Goal: Task Accomplishment & Management: Manage account settings

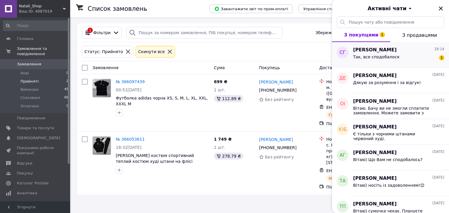
click at [392, 58] on span "Так, все сподобалося" at bounding box center [376, 57] width 46 height 5
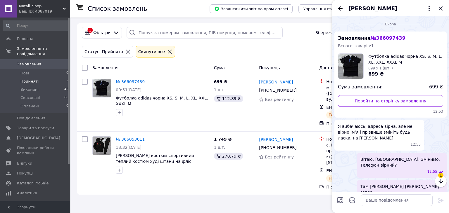
scroll to position [98, 0]
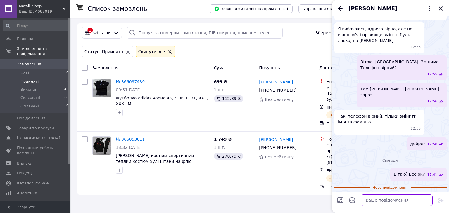
click at [384, 198] on textarea at bounding box center [397, 201] width 72 height 12
type textarea "Носіть із задоволенням! Звертайтесь)"
click at [441, 202] on icon at bounding box center [441, 200] width 6 height 5
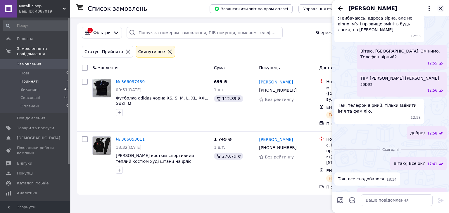
click at [441, 9] on icon "Закрити" at bounding box center [440, 8] width 7 height 7
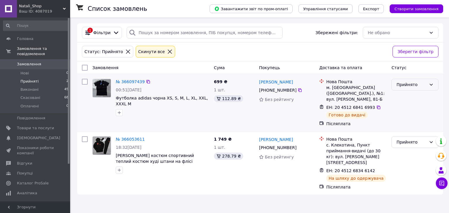
click at [429, 83] on icon at bounding box center [431, 84] width 5 height 5
click at [401, 96] on li "Виконано" at bounding box center [414, 97] width 46 height 11
click at [23, 79] on span "Прийняті" at bounding box center [29, 81] width 18 height 5
click at [23, 87] on span "Виконані" at bounding box center [29, 89] width 18 height 5
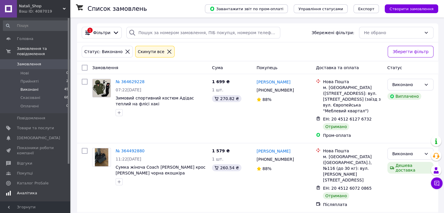
click at [30, 191] on span "Аналітика" at bounding box center [27, 193] width 20 height 5
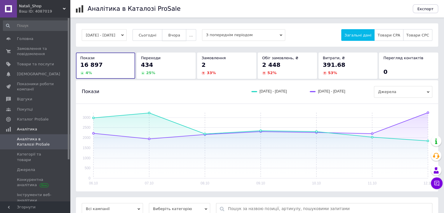
click at [180, 31] on button "Вчора" at bounding box center [174, 35] width 24 height 12
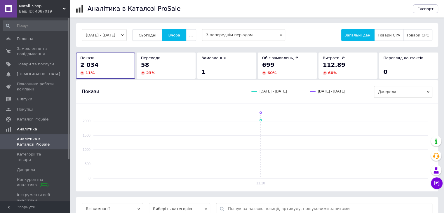
click at [153, 35] on span "Сьогодні" at bounding box center [148, 35] width 18 height 4
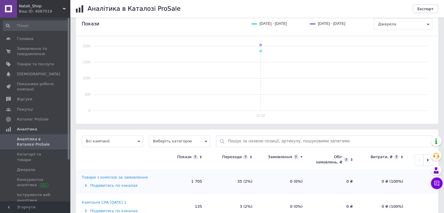
scroll to position [86, 0]
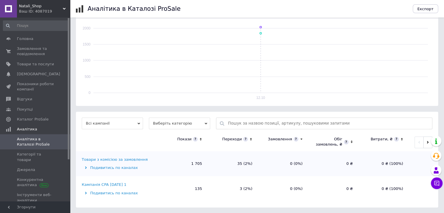
click at [93, 184] on div "Кампанія CPA [DATE] 1" at bounding box center [104, 184] width 45 height 5
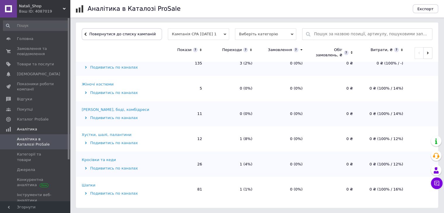
scroll to position [175, 0]
click at [85, 186] on div "Шапки" at bounding box center [89, 185] width 14 height 5
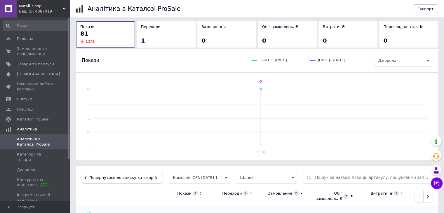
scroll to position [153, 0]
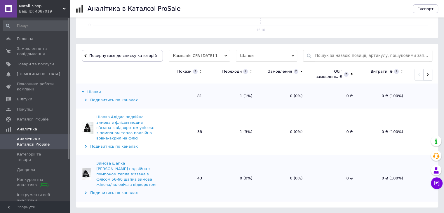
click at [125, 54] on span "Повернутися до списку категорій" at bounding box center [122, 55] width 69 height 4
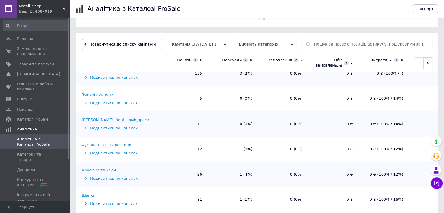
scroll to position [175, 0]
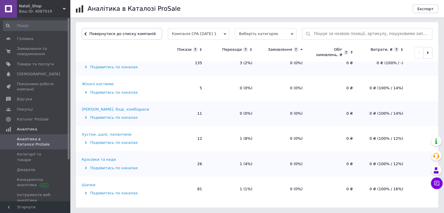
click at [107, 158] on div "Кросівки та кеди" at bounding box center [99, 159] width 34 height 5
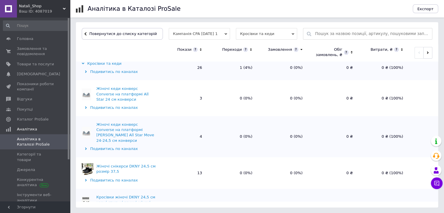
scroll to position [0, 0]
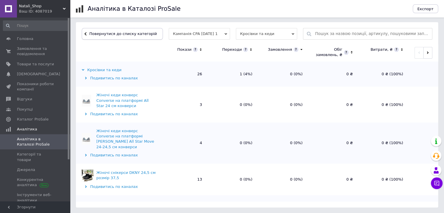
click at [122, 32] on span "Повернутися до списку категорій" at bounding box center [122, 34] width 69 height 4
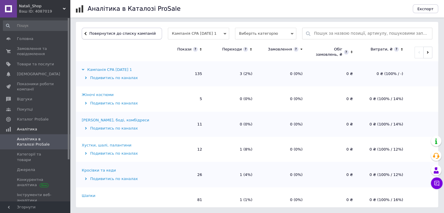
scroll to position [175, 0]
click at [32, 48] on span "Замовлення та повідомлення" at bounding box center [35, 51] width 37 height 11
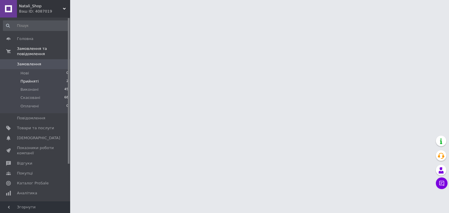
click at [36, 79] on span "Прийняті" at bounding box center [29, 81] width 18 height 5
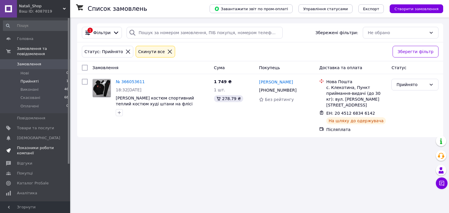
click at [32, 145] on span "Показники роботи компанії" at bounding box center [35, 150] width 37 height 11
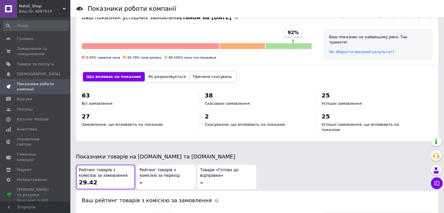
scroll to position [304, 0]
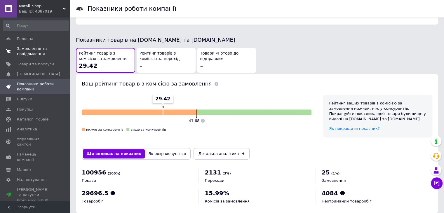
click at [27, 52] on span "Замовлення та повідомлення" at bounding box center [35, 51] width 37 height 11
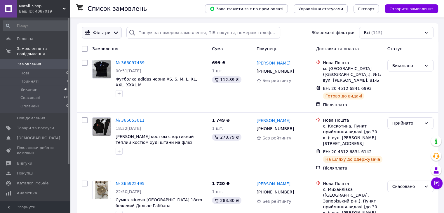
click at [103, 34] on span "Фільтри" at bounding box center [101, 33] width 17 height 6
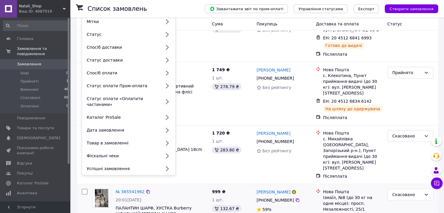
scroll to position [117, 0]
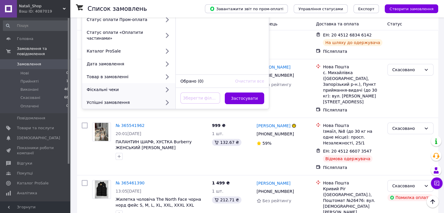
click at [137, 100] on div "Успішні замовлення" at bounding box center [122, 103] width 77 height 6
click at [139, 100] on div "Успішні замовлення" at bounding box center [122, 103] width 77 height 6
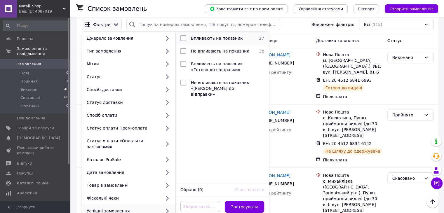
scroll to position [0, 0]
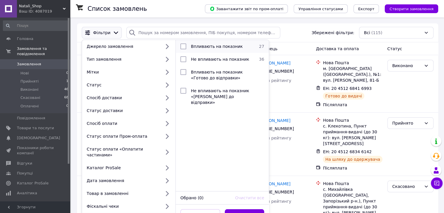
click at [210, 49] on span "Впливають на показник" at bounding box center [217, 46] width 52 height 5
checkbox input "true"
click at [238, 209] on button "Застосувати" at bounding box center [245, 215] width 40 height 12
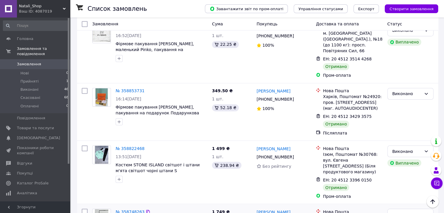
scroll to position [1002, 0]
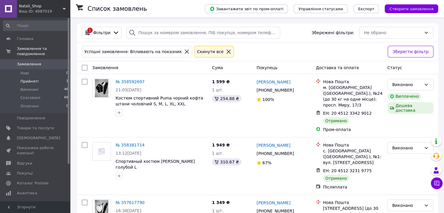
click at [29, 79] on span "Прийняті" at bounding box center [29, 81] width 18 height 5
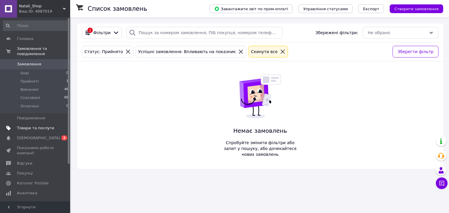
click at [29, 126] on span "Товари та послуги" at bounding box center [35, 128] width 37 height 5
